Goal: Information Seeking & Learning: Find specific page/section

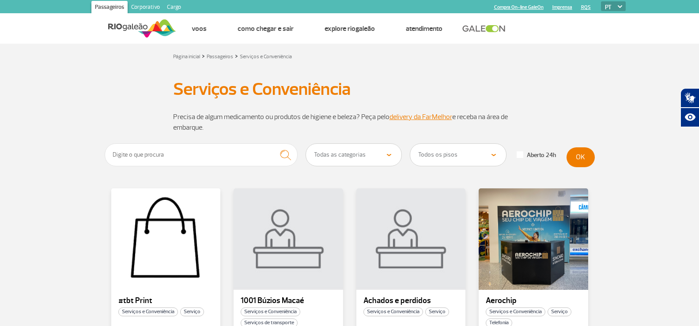
click at [358, 161] on select "Todas as categorias Conveniência Serviços Financeiros Farmácia Massagem Serviço…" at bounding box center [354, 155] width 96 height 22
click at [306, 144] on select "Todas as categorias Conveniência Serviços Financeiros Farmácia Massagem Serviço…" at bounding box center [354, 155] width 96 height 22
click at [584, 155] on button "OK" at bounding box center [580, 157] width 28 height 20
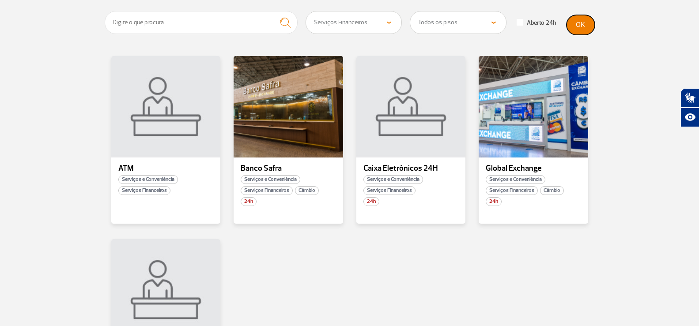
scroll to position [88, 0]
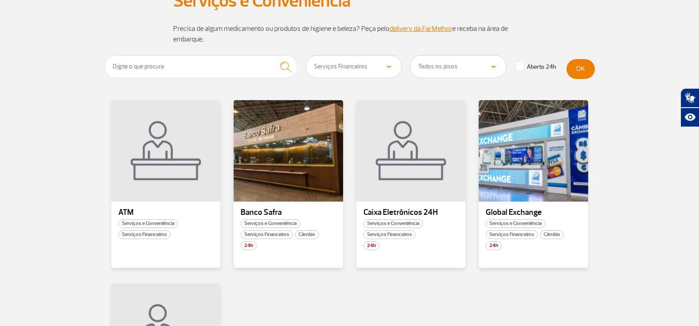
click at [392, 68] on select "Todas as categorias Conveniência Serviços Financeiros Farmácia Massagem Serviço…" at bounding box center [354, 67] width 96 height 22
click at [306, 56] on select "Todas as categorias Conveniência Serviços Financeiros Farmácia Massagem Serviço…" at bounding box center [354, 67] width 96 height 22
click at [585, 70] on button "OK" at bounding box center [580, 69] width 28 height 20
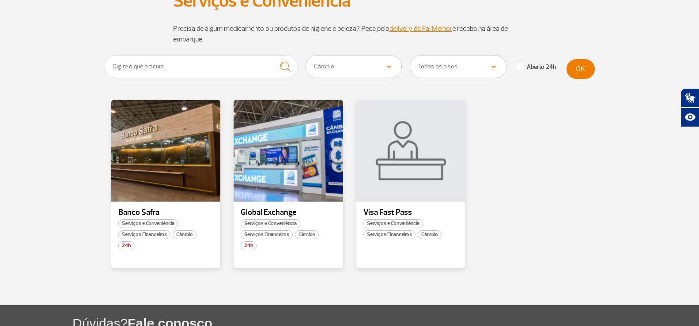
click at [383, 73] on select "Todas as categorias Conveniência Serviços Financeiros Farmácia Massagem Serviço…" at bounding box center [354, 67] width 96 height 22
click at [306, 56] on select "Todas as categorias Conveniência Serviços Financeiros Farmácia Massagem Serviço…" at bounding box center [354, 67] width 96 height 22
click at [571, 74] on button "OK" at bounding box center [580, 69] width 28 height 20
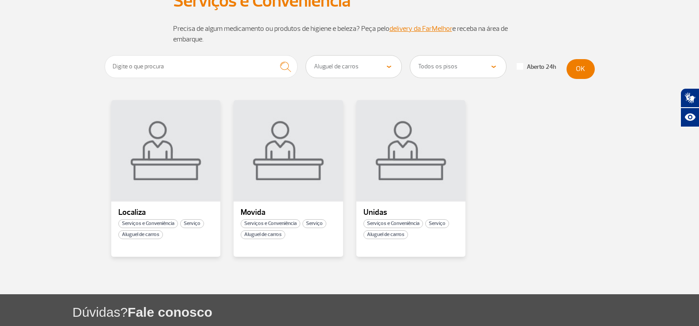
click at [345, 65] on select "Todas as categorias Conveniência Serviços Financeiros Farmácia Massagem Serviço…" at bounding box center [354, 67] width 96 height 22
click at [306, 56] on select "Todas as categorias Conveniência Serviços Financeiros Farmácia Massagem Serviço…" at bounding box center [354, 67] width 96 height 22
click at [584, 74] on button "OK" at bounding box center [580, 69] width 28 height 20
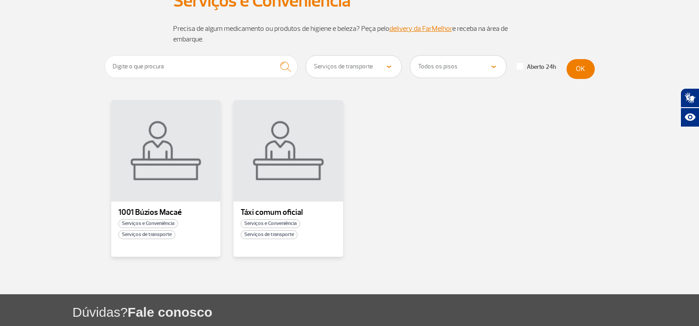
click at [388, 64] on select "Todas as categorias Conveniência Serviços Financeiros Farmácia Massagem Serviço…" at bounding box center [354, 67] width 96 height 22
click at [306, 56] on select "Todas as categorias Conveniência Serviços Financeiros Farmácia Massagem Serviço…" at bounding box center [354, 67] width 96 height 22
click at [578, 64] on button "OK" at bounding box center [580, 69] width 28 height 20
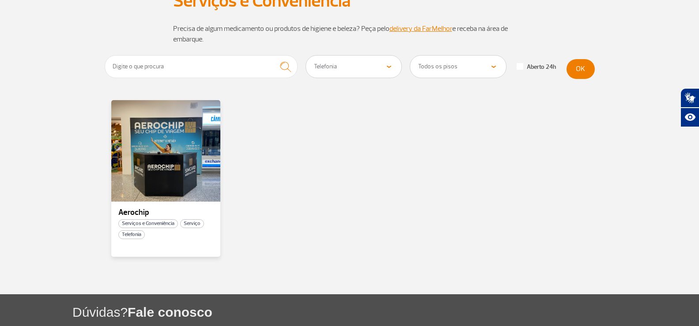
click at [360, 77] on select "Todas as categorias Conveniência Serviços Financeiros Farmácia Massagem Serviço…" at bounding box center [354, 67] width 96 height 22
select select "341"
click at [306, 56] on select "Todas as categorias Conveniência Serviços Financeiros Farmácia Massagem Serviço…" at bounding box center [354, 67] width 96 height 22
click at [576, 72] on button "OK" at bounding box center [580, 69] width 28 height 20
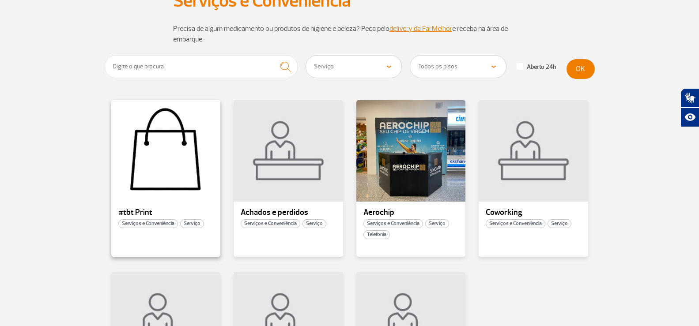
click at [179, 127] on div at bounding box center [165, 151] width 111 height 104
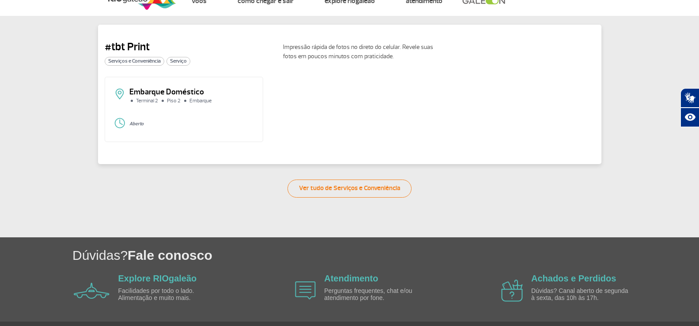
scroll to position [11, 0]
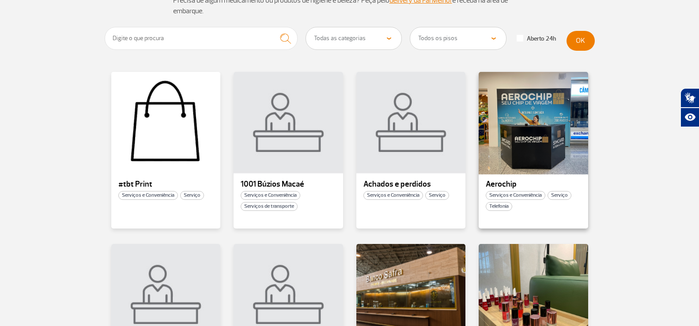
scroll to position [132, 0]
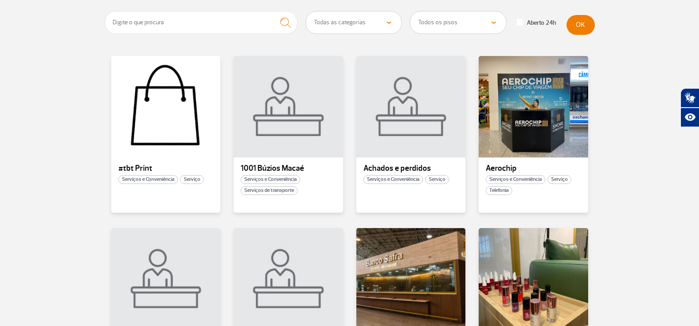
click at [386, 24] on select "Todas as categorias Conveniência Serviços Financeiros Farmácia Massagem Serviço…" at bounding box center [354, 22] width 96 height 22
select select "341"
click at [306, 11] on select "Todas as categorias Conveniência Serviços Financeiros Farmácia Massagem Serviço…" at bounding box center [354, 22] width 96 height 22
click at [584, 23] on button "OK" at bounding box center [580, 25] width 28 height 20
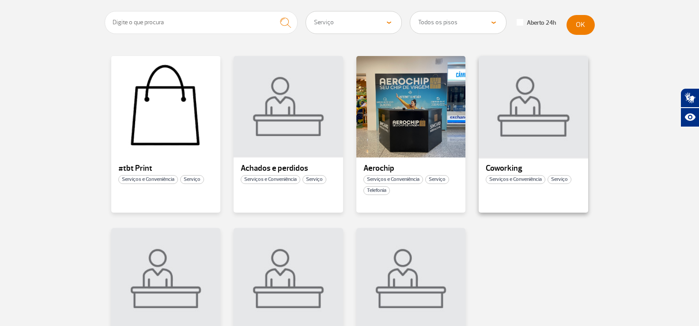
click at [513, 144] on div at bounding box center [533, 107] width 111 height 104
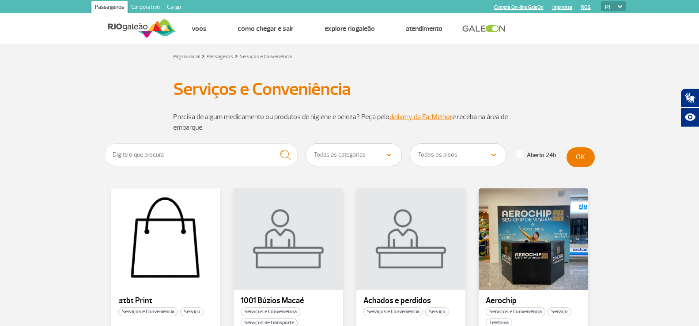
click at [374, 151] on select "Todas as categorias Conveniência Serviços Financeiros Farmácia Massagem Serviço…" at bounding box center [354, 155] width 96 height 22
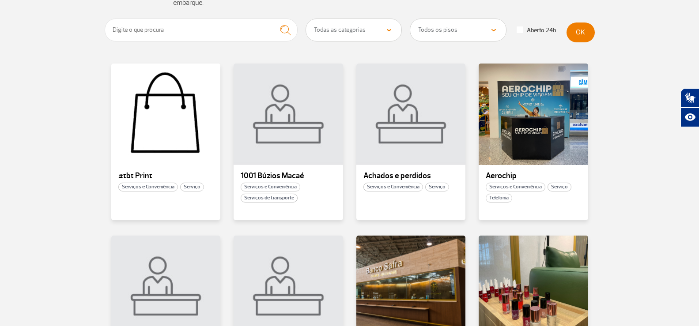
scroll to position [132, 0]
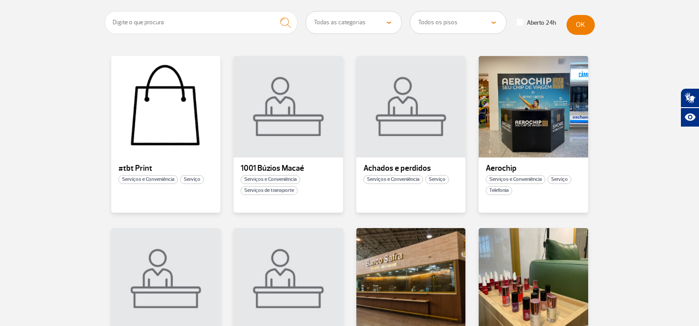
click at [370, 19] on select "Todas as categorias Conveniência Serviços Financeiros Farmácia Massagem Serviço…" at bounding box center [354, 22] width 96 height 22
click at [306, 11] on select "Todas as categorias Conveniência Serviços Financeiros Farmácia Massagem Serviço…" at bounding box center [354, 22] width 96 height 22
click at [579, 32] on button "OK" at bounding box center [580, 25] width 28 height 20
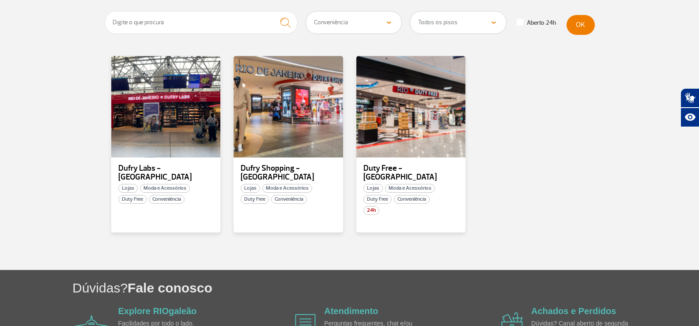
click at [376, 25] on select "Todas as categorias Conveniência Serviços Financeiros Farmácia Massagem Serviço…" at bounding box center [354, 22] width 96 height 22
click at [306, 11] on select "Todas as categorias Conveniência Serviços Financeiros Farmácia Massagem Serviço…" at bounding box center [354, 22] width 96 height 22
click at [596, 26] on div "Todas as categorias Conveniência Serviços Financeiros Farmácia Massagem Serviço…" at bounding box center [349, 129] width 503 height 237
click at [588, 26] on button "OK" at bounding box center [580, 25] width 28 height 20
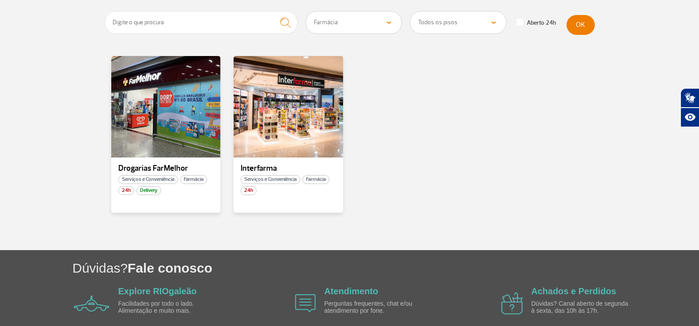
click at [366, 30] on select "Todas as categorias Conveniência Serviços Financeiros Farmácia Massagem Serviço…" at bounding box center [354, 22] width 96 height 22
select select "328"
click at [306, 11] on select "Todas as categorias Conveniência Serviços Financeiros Farmácia Massagem Serviço…" at bounding box center [354, 22] width 96 height 22
click at [573, 34] on button "OK" at bounding box center [580, 25] width 28 height 20
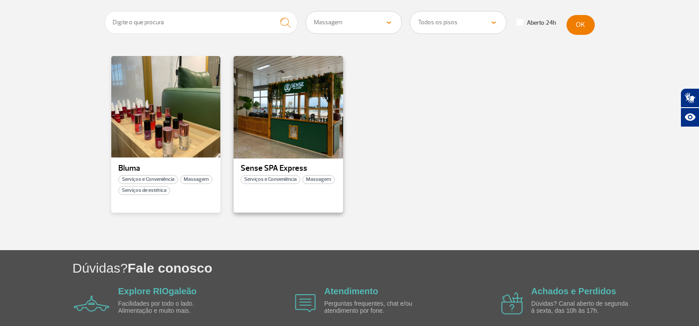
click at [304, 137] on div at bounding box center [288, 107] width 111 height 104
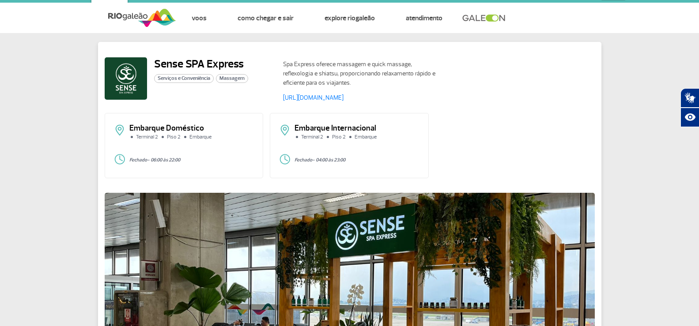
scroll to position [10, 0]
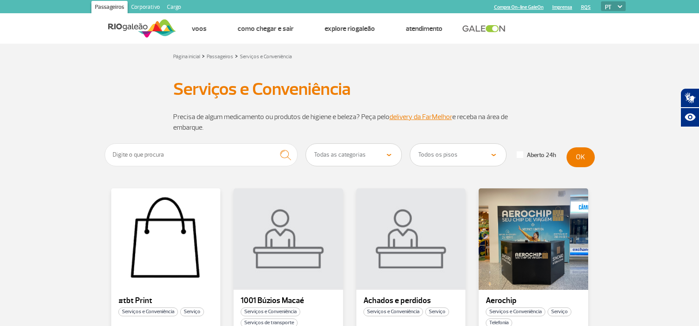
click at [362, 165] on select "Todas as categorias Conveniência Serviços Financeiros Farmácia Massagem Serviço…" at bounding box center [354, 155] width 96 height 22
click at [306, 144] on select "Todas as categorias Conveniência Serviços Financeiros Farmácia Massagem Serviço…" at bounding box center [354, 155] width 96 height 22
click at [587, 151] on button "OK" at bounding box center [580, 157] width 28 height 20
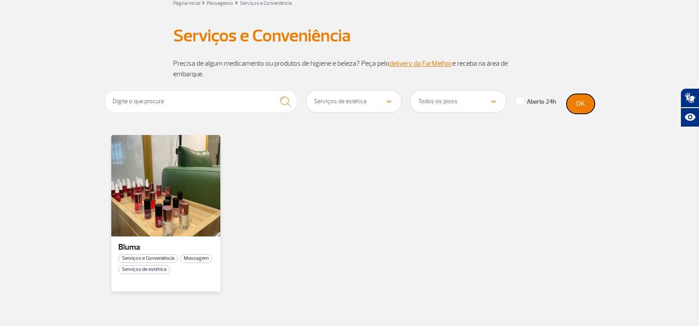
scroll to position [41, 0]
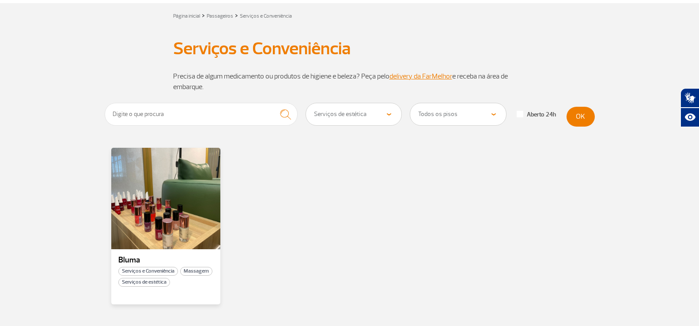
click at [338, 124] on select "Todas as categorias Conveniência Serviços Financeiros Farmácia Massagem Serviço…" at bounding box center [354, 114] width 96 height 22
click at [306, 103] on select "Todas as categorias Conveniência Serviços Financeiros Farmácia Massagem Serviço…" at bounding box center [354, 114] width 96 height 22
click at [574, 117] on button "OK" at bounding box center [580, 117] width 28 height 20
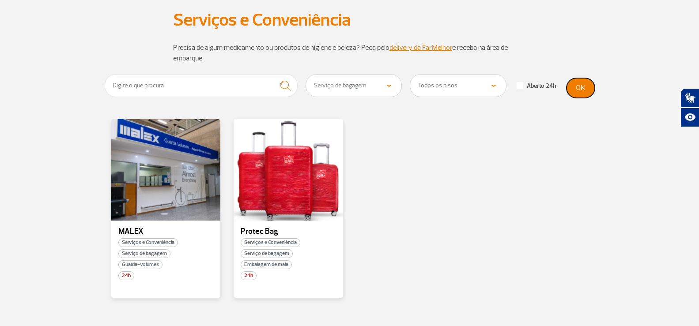
scroll to position [85, 0]
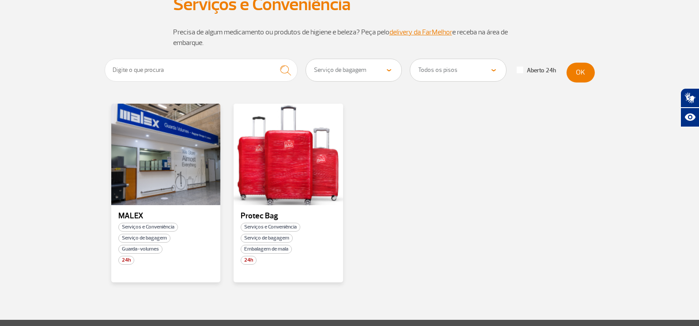
click at [354, 83] on div "Todas as categorias Conveniência Serviços Financeiros Farmácia Massagem Serviço…" at bounding box center [306, 72] width 402 height 27
click at [359, 73] on select "Todas as categorias Conveniência Serviços Financeiros Farmácia Massagem Serviço…" at bounding box center [354, 70] width 96 height 22
click at [306, 59] on select "Todas as categorias Conveniência Serviços Financeiros Farmácia Massagem Serviço…" at bounding box center [354, 70] width 96 height 22
click at [575, 74] on button "OK" at bounding box center [580, 73] width 28 height 20
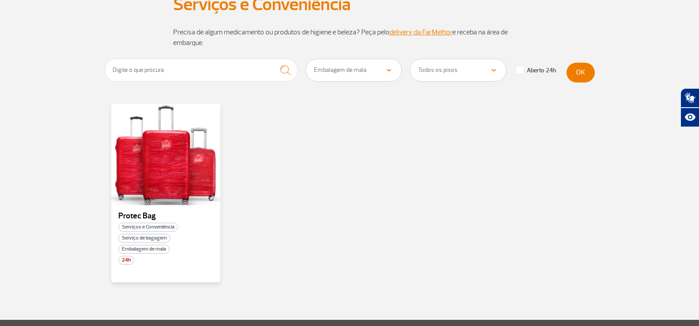
click at [373, 82] on div "Todas as categorias Conveniência Serviços Financeiros Farmácia Massagem Serviço…" at bounding box center [306, 72] width 402 height 27
click at [379, 72] on select "Todas as categorias Conveniência Serviços Financeiros Farmácia Massagem Serviço…" at bounding box center [354, 70] width 96 height 22
click at [306, 59] on select "Todas as categorias Conveniência Serviços Financeiros Farmácia Massagem Serviço…" at bounding box center [354, 70] width 96 height 22
click at [571, 81] on div "OK" at bounding box center [580, 73] width 28 height 20
click at [577, 76] on button "OK" at bounding box center [580, 73] width 28 height 20
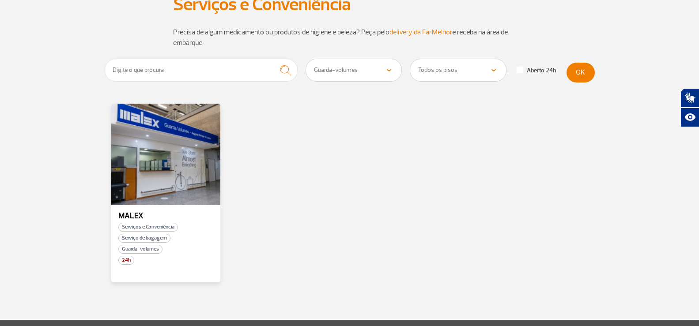
click at [354, 71] on select "Todas as categorias Conveniência Serviços Financeiros Farmácia Massagem Serviço…" at bounding box center [354, 70] width 96 height 22
click at [306, 59] on select "Todas as categorias Conveniência Serviços Financeiros Farmácia Massagem Serviço…" at bounding box center [354, 70] width 96 height 22
click at [356, 67] on select "Todas as categorias Conveniência Serviços Financeiros Farmácia Massagem Serviço…" at bounding box center [354, 70] width 96 height 22
select select "346"
click at [306, 59] on select "Todas as categorias Conveniência Serviços Financeiros Farmácia Massagem Serviço…" at bounding box center [354, 70] width 96 height 22
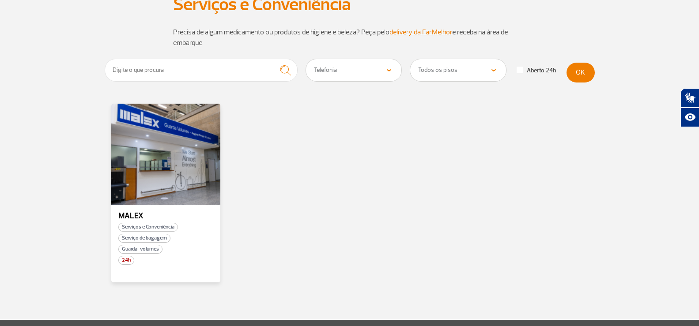
click at [368, 67] on select "Todas as categorias Conveniência Serviços Financeiros Farmácia Massagem Serviço…" at bounding box center [354, 70] width 96 height 22
click at [489, 178] on div "MALEX Serviços e Conveniência Serviço de bagagem Guarda-volumes 24h" at bounding box center [350, 201] width 490 height 194
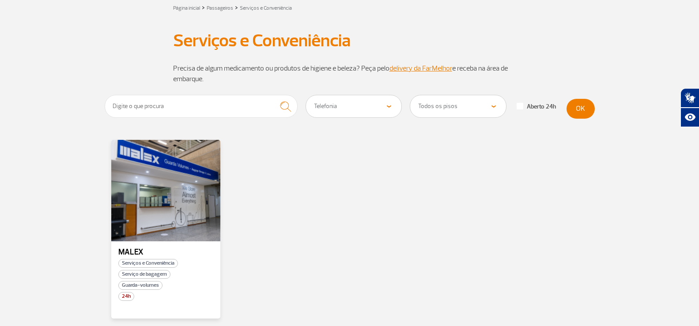
scroll to position [0, 0]
